Goal: Information Seeking & Learning: Learn about a topic

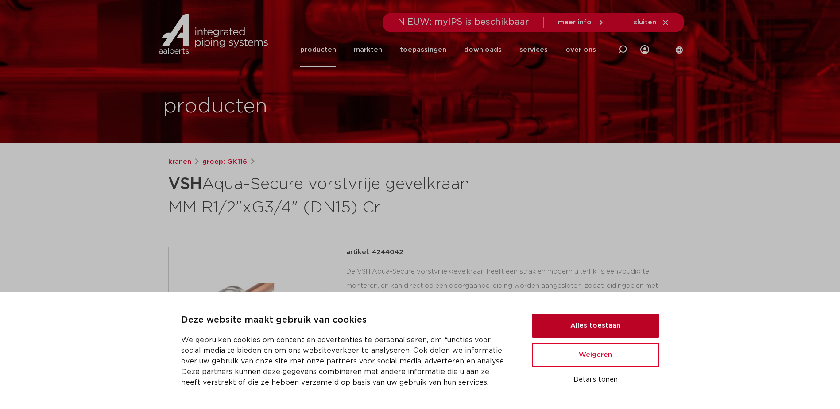
click at [609, 329] on button "Alles toestaan" at bounding box center [596, 326] width 128 height 24
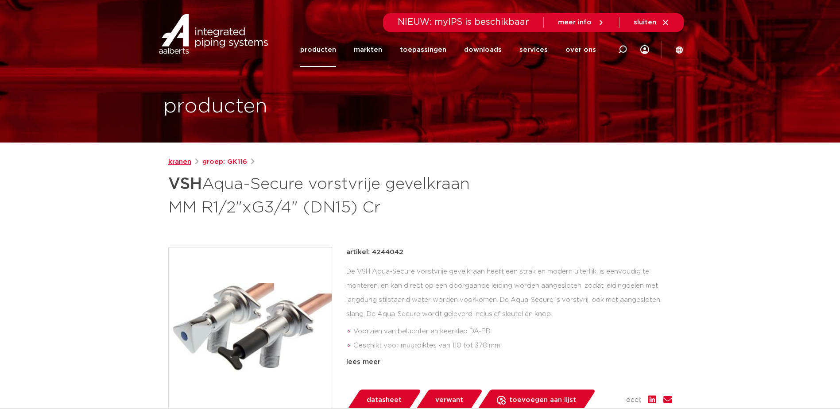
click at [182, 163] on link "kranen" at bounding box center [179, 162] width 23 height 11
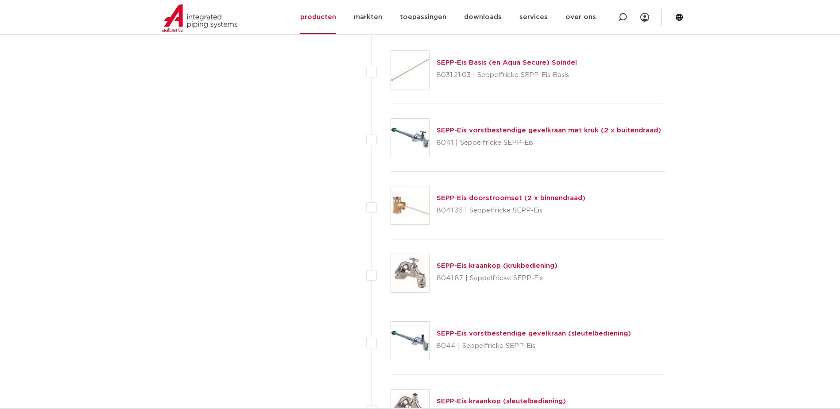
scroll to position [1639, 0]
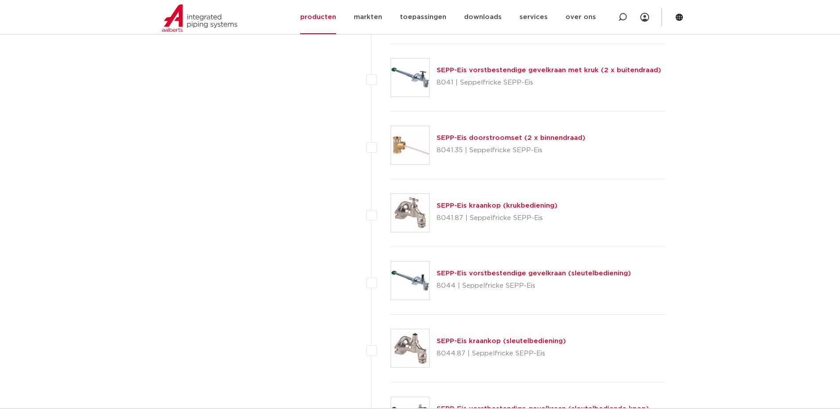
click at [552, 275] on link "SEPP-Eis vorstbestendige gevelkraan (sleutelbediening)" at bounding box center [534, 273] width 194 height 7
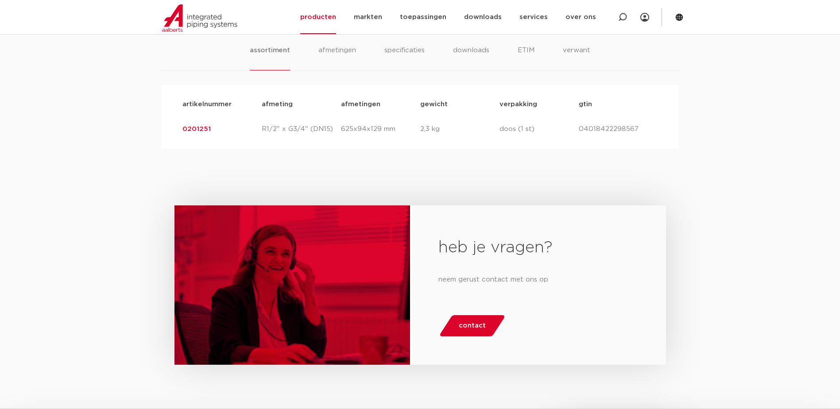
scroll to position [487, 0]
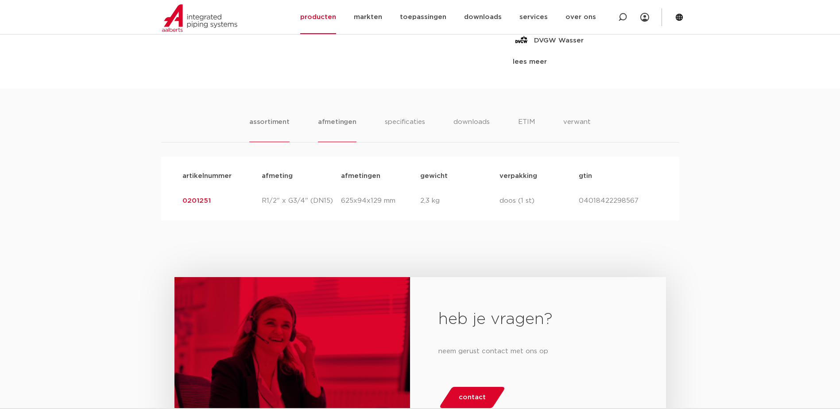
click at [338, 126] on li "afmetingen" at bounding box center [337, 129] width 39 height 25
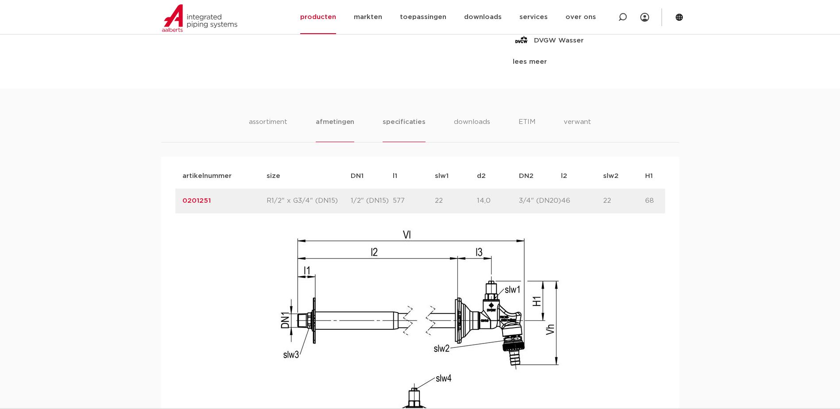
click at [392, 126] on li "specificaties" at bounding box center [404, 129] width 43 height 25
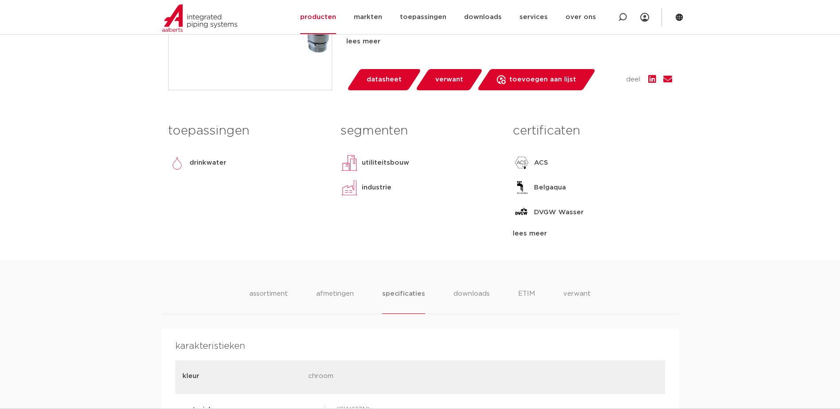
scroll to position [310, 0]
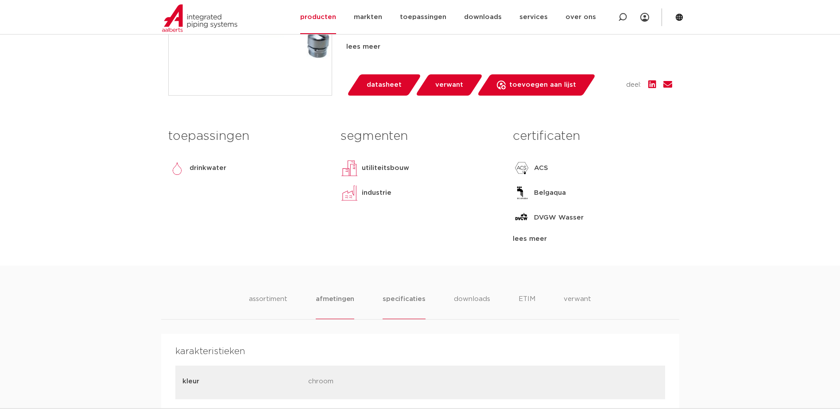
click at [341, 302] on li "afmetingen" at bounding box center [335, 306] width 39 height 25
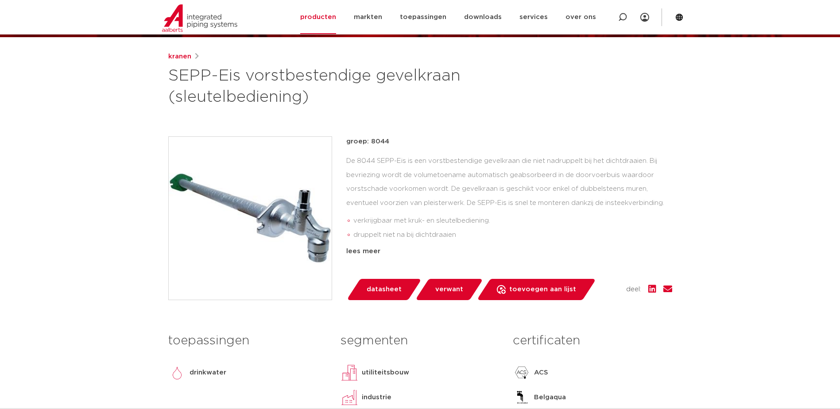
scroll to position [89, 0]
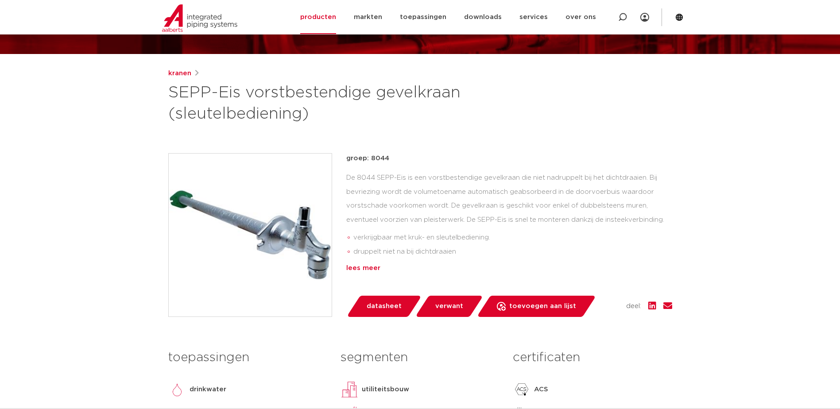
click at [358, 267] on div "lees meer" at bounding box center [509, 268] width 326 height 11
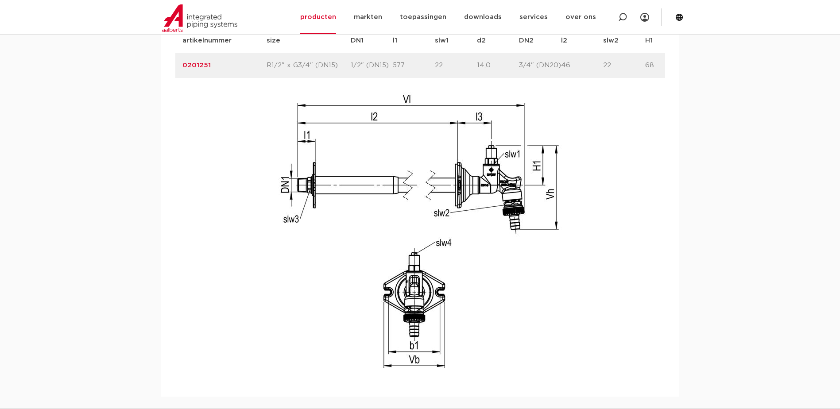
scroll to position [709, 0]
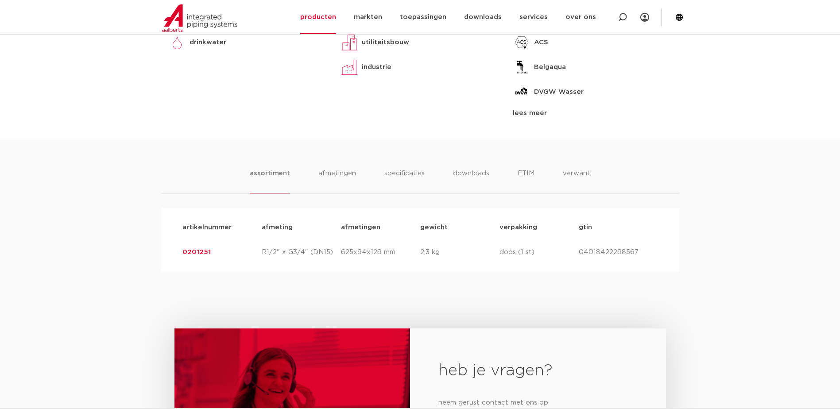
scroll to position [452, 0]
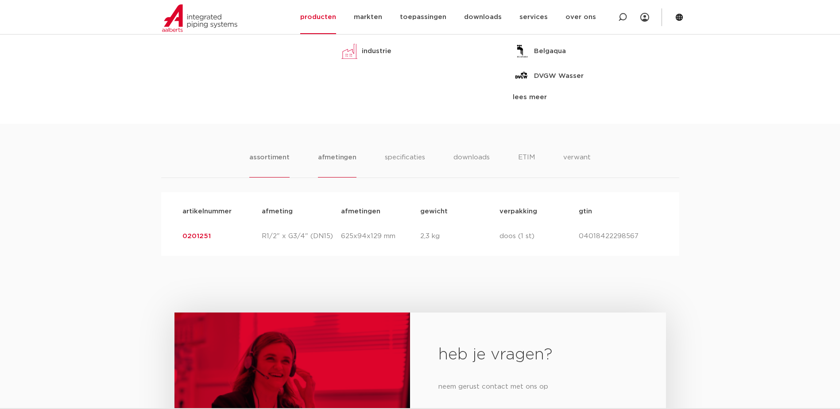
click at [322, 161] on li "afmetingen" at bounding box center [337, 164] width 39 height 25
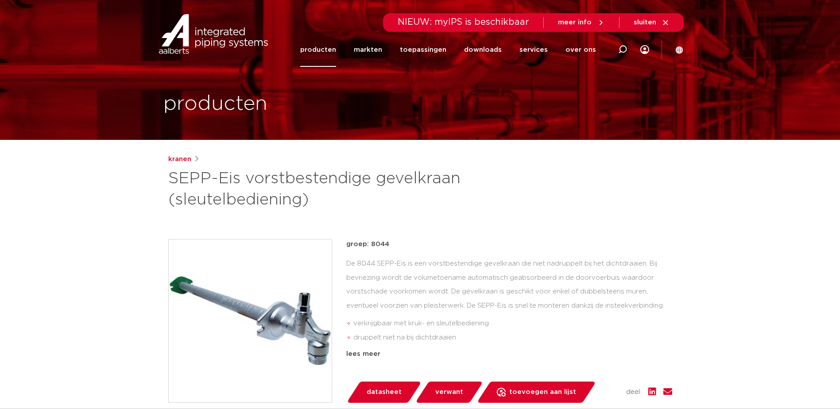
scroll to position [0, 0]
